Goal: Information Seeking & Learning: Stay updated

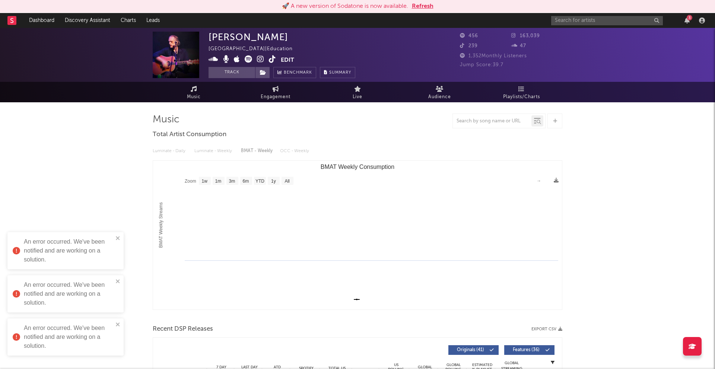
select select "1w"
click at [52, 20] on link "Dashboard" at bounding box center [42, 20] width 36 height 15
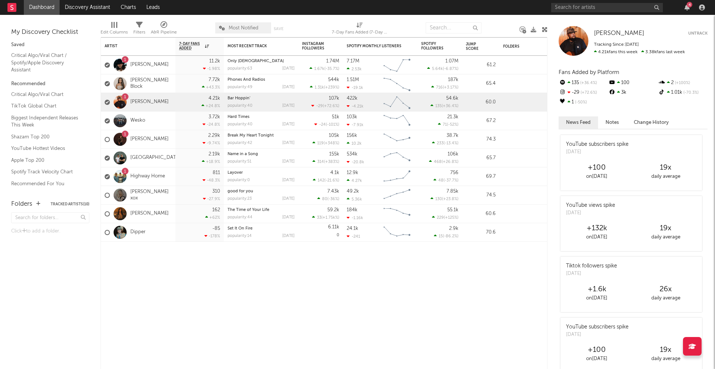
click at [687, 6] on div "4" at bounding box center [690, 5] width 6 height 6
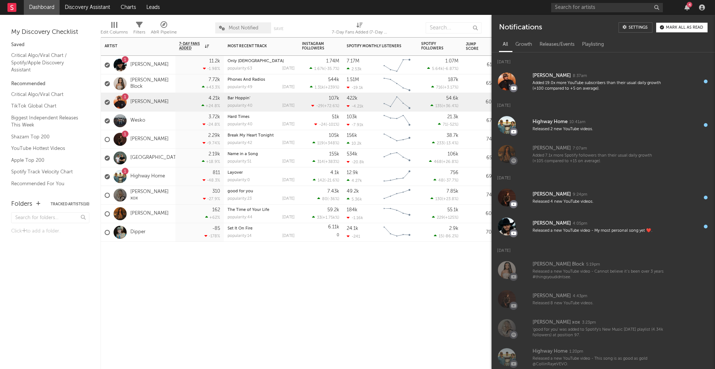
click at [447, 317] on div "Artist Notifications 7-Day Fans Added WoW % Change Most Recent Track Popularity…" at bounding box center [324, 203] width 447 height 332
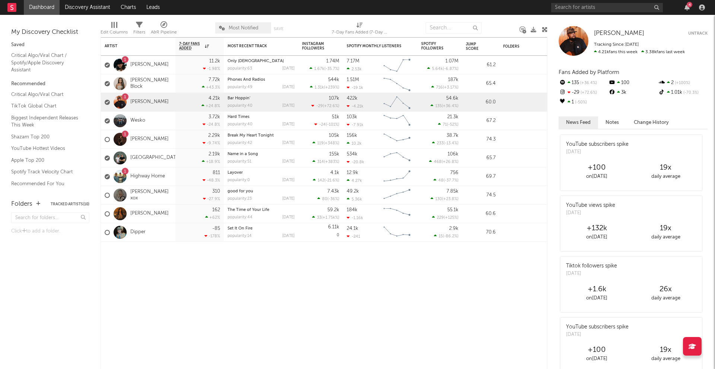
click at [698, 5] on div at bounding box center [701, 7] width 11 height 6
click at [706, 11] on div "4" at bounding box center [629, 7] width 156 height 15
click at [705, 10] on div at bounding box center [701, 7] width 11 height 6
click at [704, 9] on icon "button" at bounding box center [702, 7] width 6 height 6
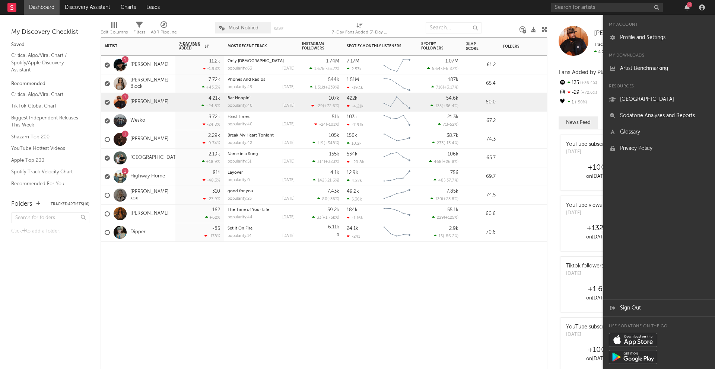
click at [484, 263] on div at bounding box center [480, 253] width 37 height 22
